Goal: Use online tool/utility: Utilize a website feature to perform a specific function

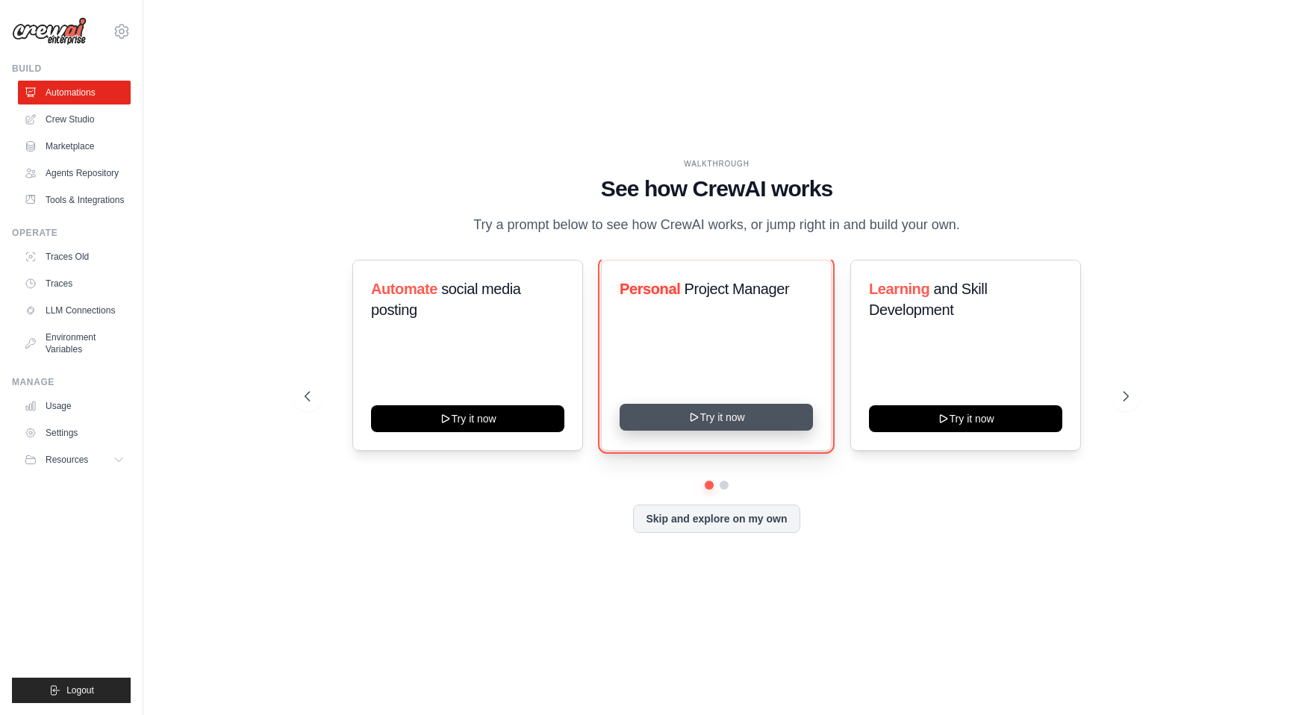
click at [698, 414] on icon at bounding box center [694, 417] width 12 height 12
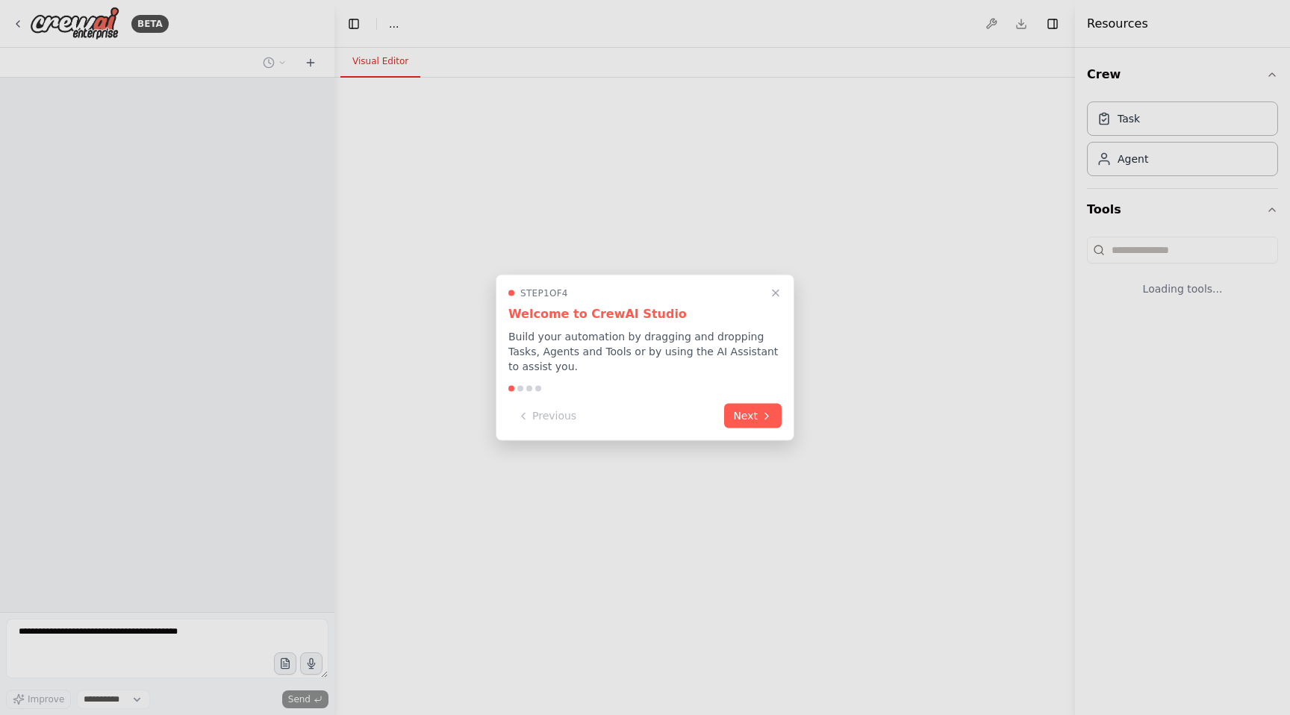
select select "****"
